Goal: Find specific page/section: Find specific page/section

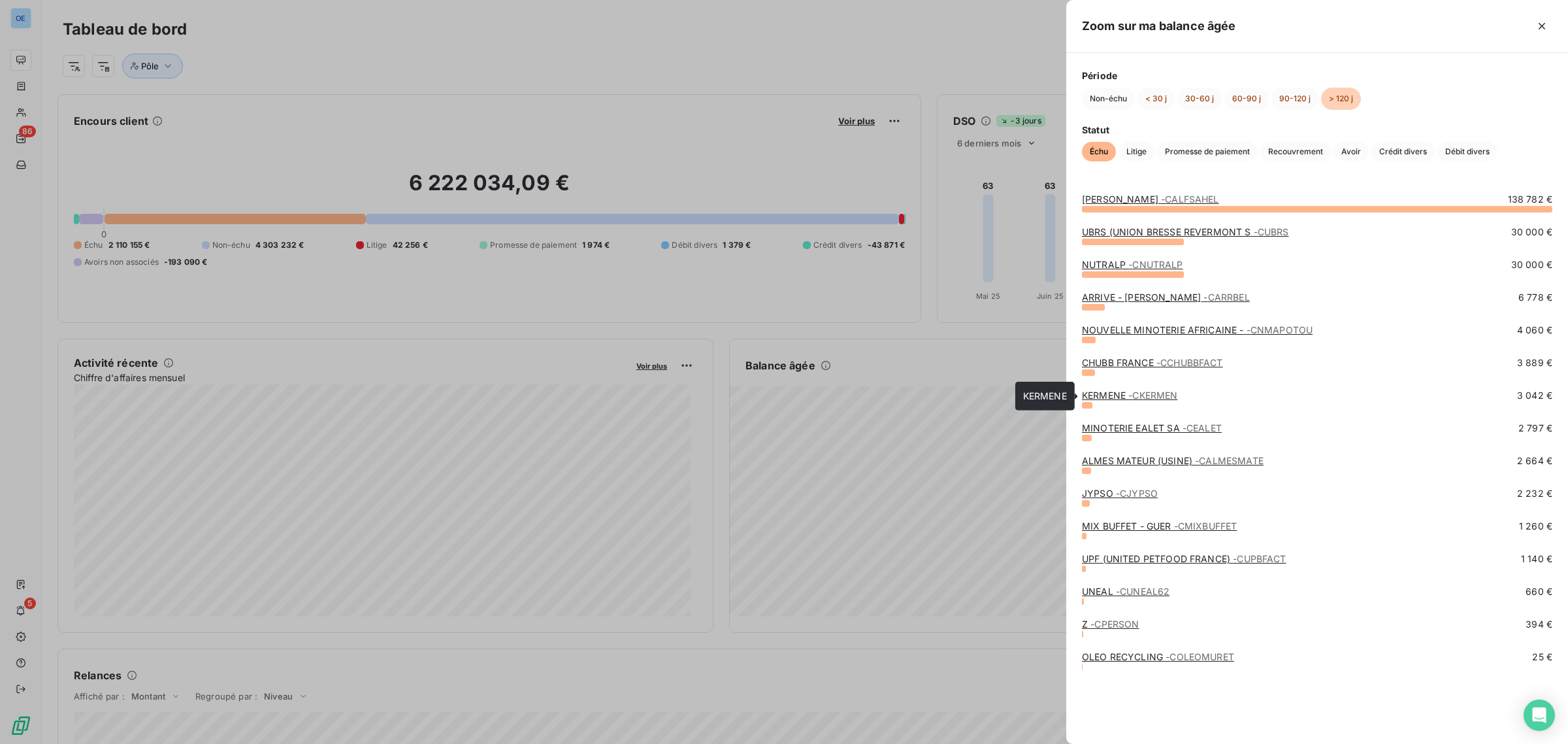
click at [1121, 393] on link "KERMENE - CKERMEN" at bounding box center [1130, 395] width 95 height 11
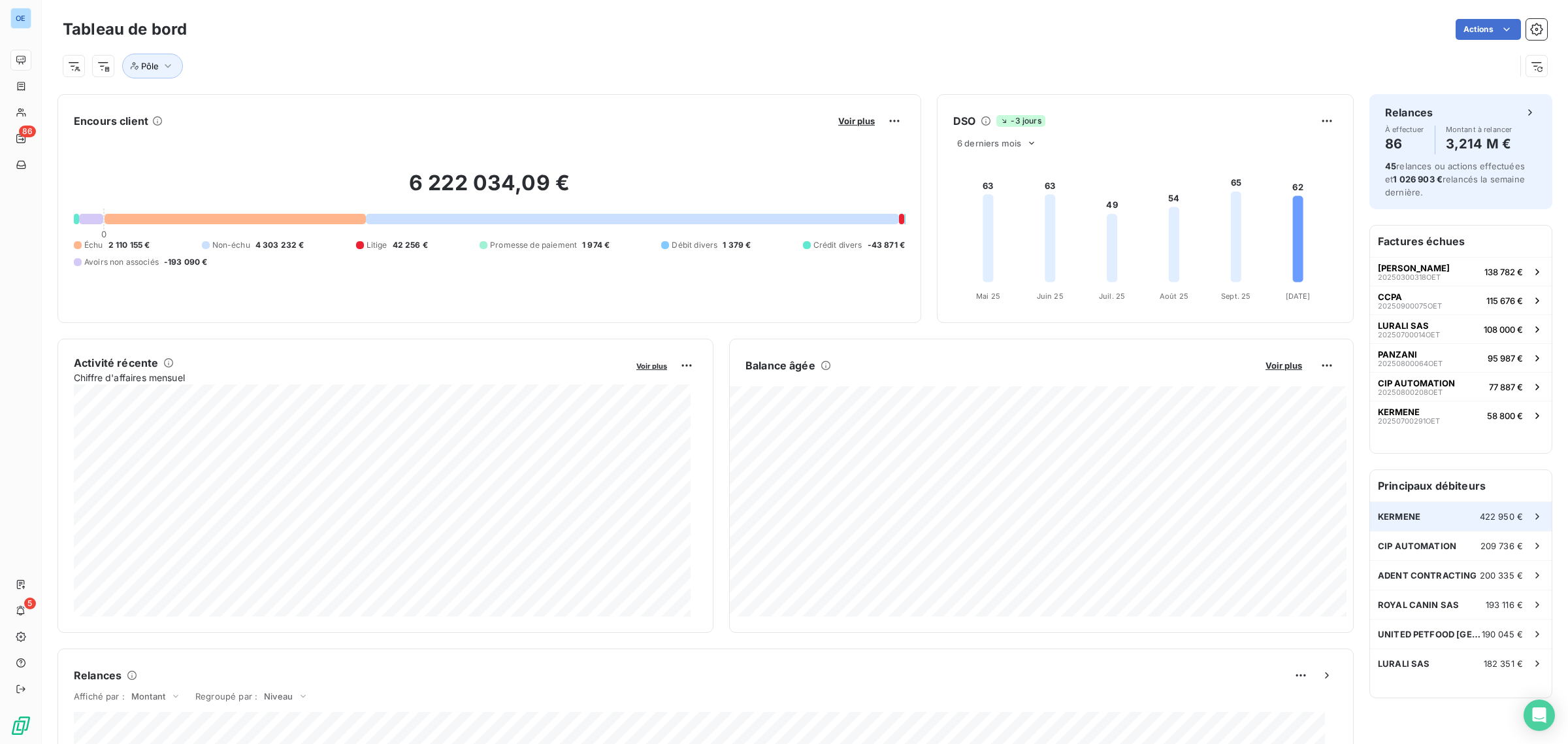
click at [1396, 518] on span "KERMENE" at bounding box center [1399, 516] width 43 height 11
click at [1437, 241] on h6 "Factures échues" at bounding box center [1460, 241] width 181 height 31
click at [1428, 241] on h6 "Factures échues" at bounding box center [1460, 241] width 181 height 31
